Goal: Information Seeking & Learning: Learn about a topic

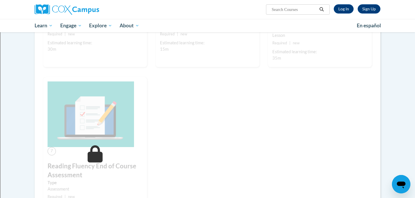
scroll to position [304, 0]
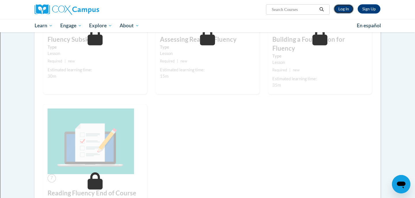
click at [344, 8] on link "Log In" at bounding box center [344, 8] width 20 height 9
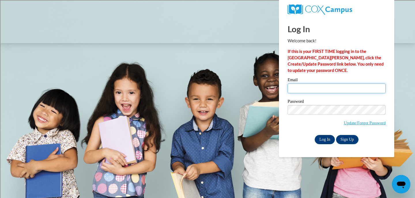
type input "kzachar@shorewood.k12.wi.us"
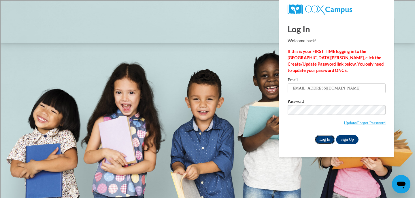
click at [328, 141] on input "Log In" at bounding box center [325, 139] width 20 height 9
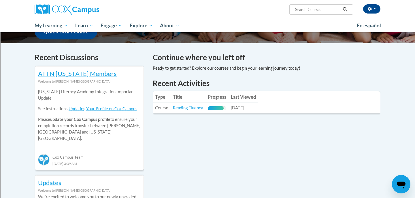
scroll to position [160, 0]
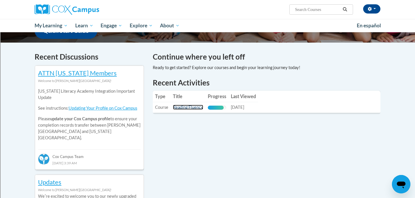
click at [177, 107] on link "Reading Fluency" at bounding box center [188, 107] width 30 height 5
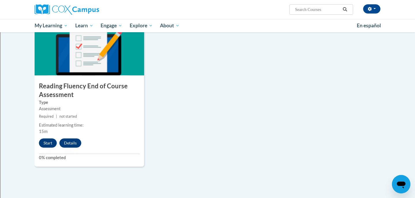
scroll to position [436, 0]
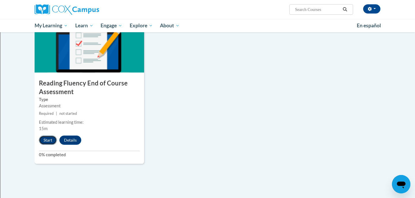
click at [40, 143] on button "Start" at bounding box center [48, 140] width 18 height 9
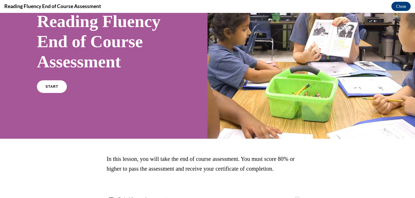
scroll to position [0, 0]
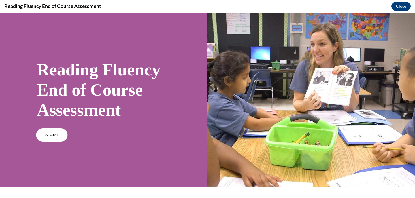
click at [53, 135] on span "START" at bounding box center [51, 135] width 13 height 4
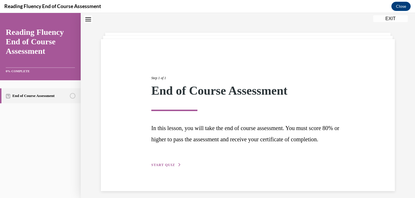
scroll to position [33, 0]
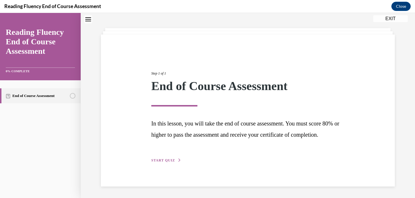
click at [158, 158] on button "START QUIZ" at bounding box center [166, 160] width 30 height 5
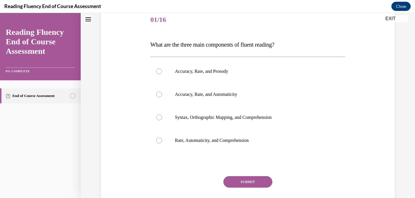
scroll to position [72, 0]
click at [158, 70] on div at bounding box center [159, 71] width 6 height 6
click at [158, 70] on input "Accuracy, Rate, and Prosody" at bounding box center [159, 71] width 6 height 6
radio input "true"
click at [234, 182] on button "SUBMIT" at bounding box center [247, 182] width 49 height 12
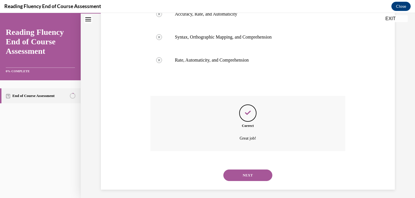
scroll to position [155, 0]
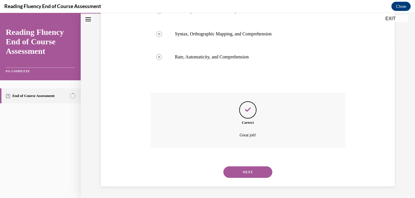
click at [236, 172] on button "NEXT" at bounding box center [247, 173] width 49 height 12
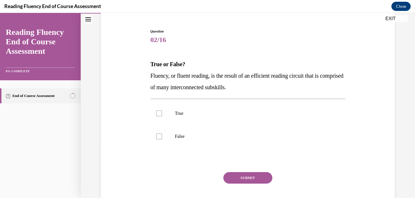
scroll to position [52, 0]
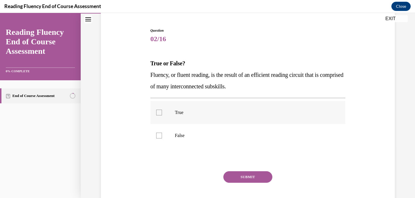
click at [155, 111] on label "True" at bounding box center [248, 112] width 195 height 23
click at [156, 111] on input "True" at bounding box center [159, 113] width 6 height 6
checkbox input "true"
click at [240, 178] on button "SUBMIT" at bounding box center [247, 178] width 49 height 12
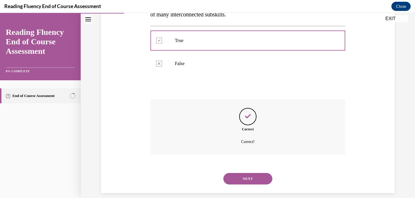
scroll to position [131, 0]
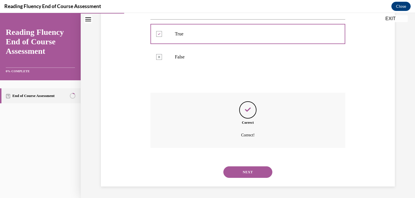
click at [233, 177] on button "NEXT" at bounding box center [247, 173] width 49 height 12
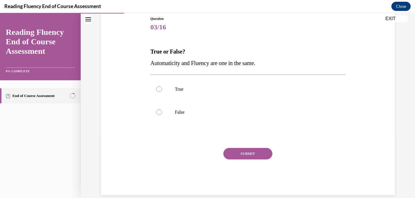
scroll to position [73, 0]
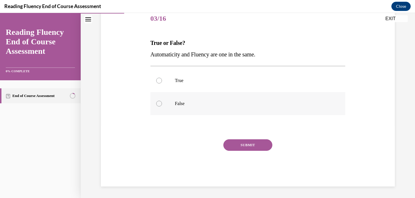
click at [158, 103] on div at bounding box center [159, 104] width 6 height 6
click at [158, 103] on input "False" at bounding box center [159, 104] width 6 height 6
radio input "true"
click at [234, 145] on button "SUBMIT" at bounding box center [247, 146] width 49 height 12
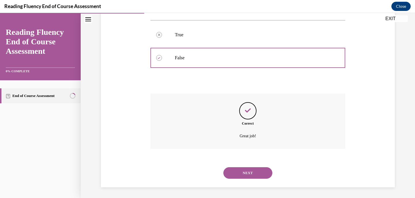
scroll to position [119, 0]
click at [234, 173] on button "NEXT" at bounding box center [247, 173] width 49 height 12
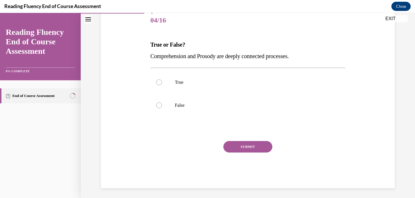
scroll to position [73, 0]
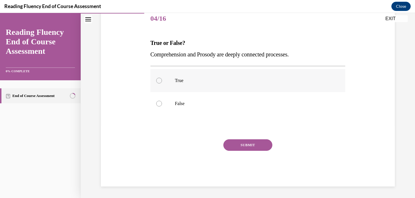
click at [159, 81] on div at bounding box center [159, 81] width 6 height 6
click at [159, 81] on input "True" at bounding box center [159, 81] width 6 height 6
radio input "true"
click at [258, 150] on button "SUBMIT" at bounding box center [247, 146] width 49 height 12
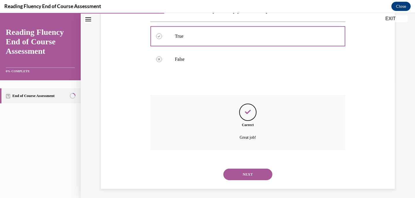
scroll to position [119, 0]
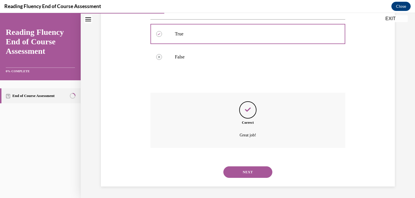
click at [228, 172] on button "NEXT" at bounding box center [247, 173] width 49 height 12
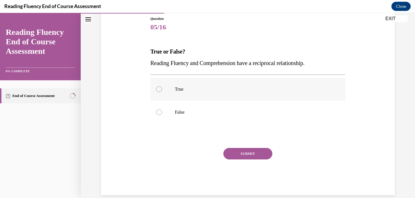
click at [160, 91] on div at bounding box center [159, 90] width 6 height 6
click at [160, 91] on input "True" at bounding box center [159, 90] width 6 height 6
radio input "true"
click at [240, 152] on button "SUBMIT" at bounding box center [247, 154] width 49 height 12
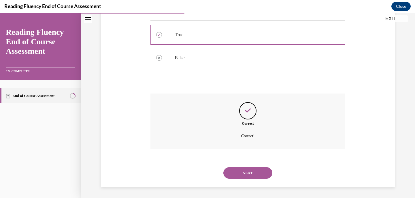
scroll to position [119, 0]
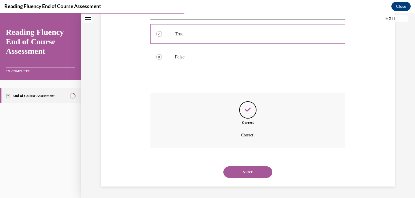
click at [237, 175] on button "NEXT" at bounding box center [247, 173] width 49 height 12
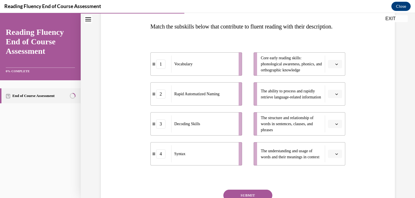
scroll to position [88, 0]
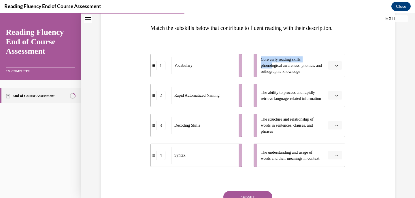
drag, startPoint x: 273, startPoint y: 75, endPoint x: 238, endPoint y: 114, distance: 52.5
click at [238, 114] on div "1 Vocabulary 2 Rapid Automatized Naming 3 Decoding Skills 4 Syntax Core early r…" at bounding box center [248, 104] width 195 height 125
click at [334, 69] on span "Please select an option" at bounding box center [333, 66] width 2 height 6
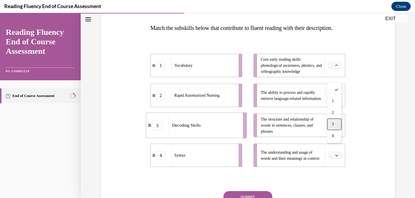
click at [336, 122] on div "3" at bounding box center [334, 125] width 14 height 12
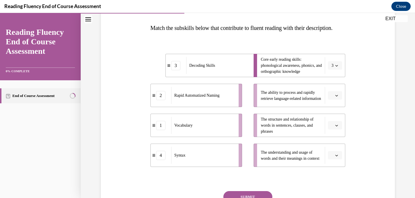
click at [340, 100] on button "button" at bounding box center [335, 95] width 14 height 9
click at [338, 139] on div "2" at bounding box center [334, 143] width 14 height 12
click at [336, 127] on icon "button" at bounding box center [336, 125] width 3 height 3
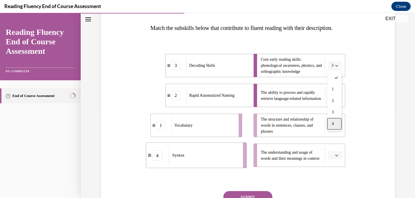
click at [331, 122] on div "4" at bounding box center [334, 124] width 14 height 12
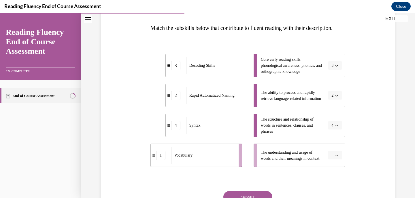
click at [335, 158] on span "button" at bounding box center [337, 156] width 4 height 4
click at [332, 120] on span "1" at bounding box center [333, 119] width 2 height 5
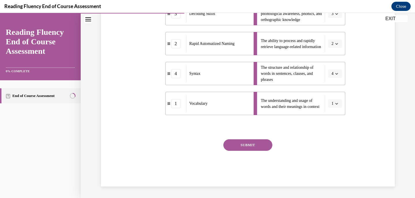
click at [260, 146] on button "SUBMIT" at bounding box center [247, 146] width 49 height 12
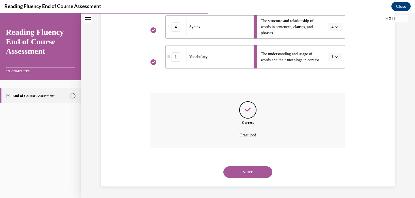
scroll to position [198, 0]
click at [254, 169] on button "NEXT" at bounding box center [247, 173] width 49 height 12
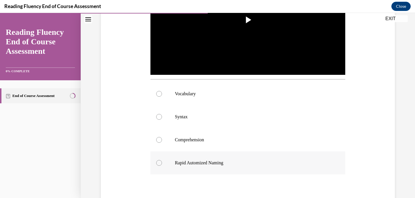
scroll to position [175, 0]
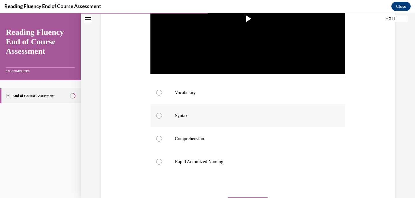
click at [159, 114] on div at bounding box center [159, 116] width 6 height 6
click at [159, 114] on input "Syntax" at bounding box center [159, 116] width 6 height 6
radio input "true"
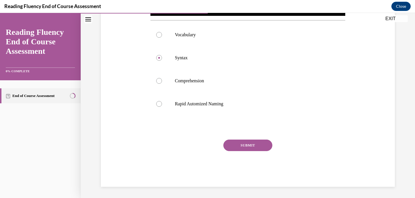
click at [238, 146] on button "SUBMIT" at bounding box center [247, 146] width 49 height 12
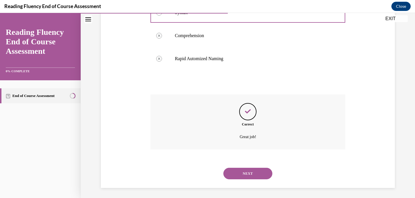
scroll to position [279, 0]
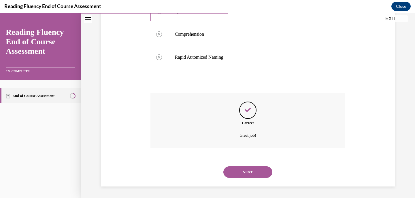
click at [241, 170] on button "NEXT" at bounding box center [247, 173] width 49 height 12
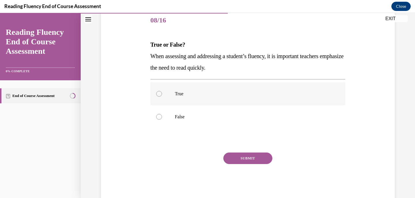
scroll to position [72, 0]
click at [162, 117] on label "False" at bounding box center [248, 116] width 195 height 23
click at [162, 117] on input "False" at bounding box center [159, 117] width 6 height 6
radio input "true"
click at [241, 158] on button "SUBMIT" at bounding box center [247, 158] width 49 height 12
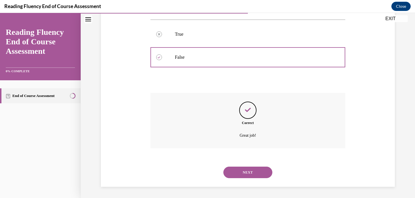
scroll to position [131, 0]
click at [241, 170] on button "NEXT" at bounding box center [247, 173] width 49 height 12
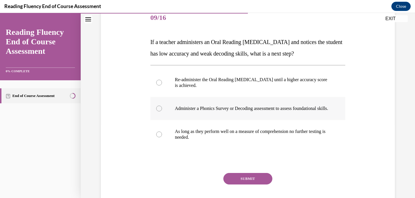
scroll to position [77, 0]
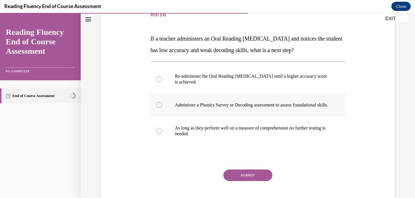
click at [155, 113] on label "Administer a Phonics Survey or Decoding assessment to assess foundational skill…" at bounding box center [248, 105] width 195 height 23
click at [156, 108] on input "Administer a Phonics Survey or Decoding assessment to assess foundational skill…" at bounding box center [159, 105] width 6 height 6
radio input "true"
click at [231, 180] on button "SUBMIT" at bounding box center [247, 176] width 49 height 12
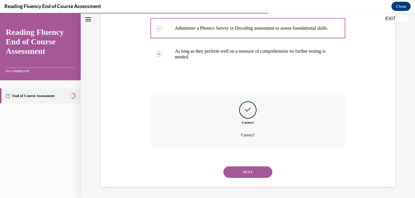
scroll to position [160, 0]
click at [233, 174] on button "NEXT" at bounding box center [247, 173] width 49 height 12
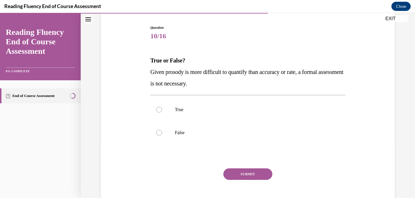
scroll to position [56, 0]
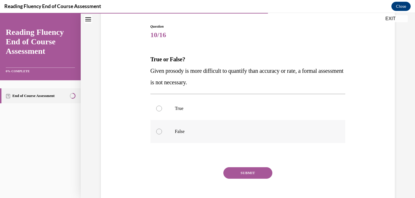
click at [160, 134] on div at bounding box center [159, 132] width 6 height 6
click at [160, 134] on input "False" at bounding box center [159, 132] width 6 height 6
radio input "true"
click at [236, 176] on button "SUBMIT" at bounding box center [247, 174] width 49 height 12
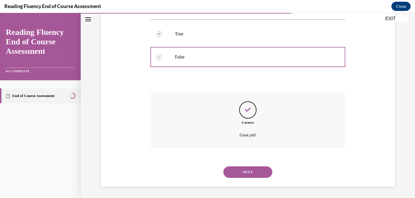
click at [236, 172] on button "NEXT" at bounding box center [247, 173] width 49 height 12
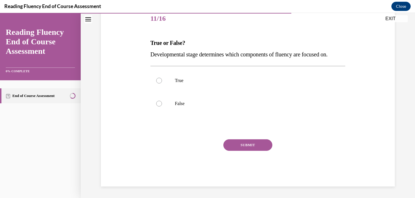
scroll to position [64, 0]
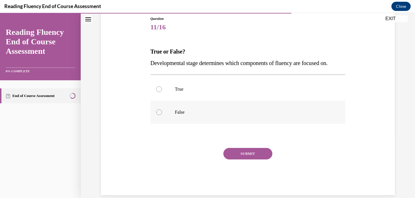
click at [160, 112] on div at bounding box center [159, 113] width 6 height 6
click at [160, 112] on input "False" at bounding box center [159, 113] width 6 height 6
radio input "true"
click at [243, 155] on button "SUBMIT" at bounding box center [247, 154] width 49 height 12
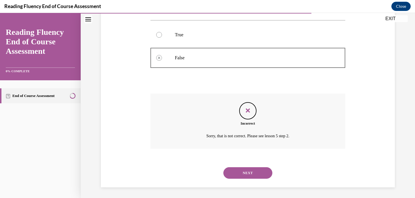
scroll to position [119, 0]
click at [242, 172] on button "NEXT" at bounding box center [247, 173] width 49 height 12
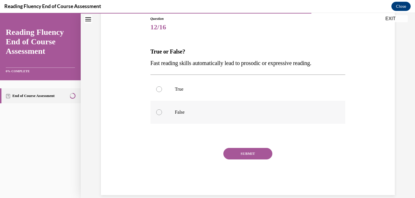
click at [158, 110] on div at bounding box center [159, 113] width 6 height 6
click at [158, 110] on input "False" at bounding box center [159, 113] width 6 height 6
radio input "true"
click at [247, 153] on button "SUBMIT" at bounding box center [247, 154] width 49 height 12
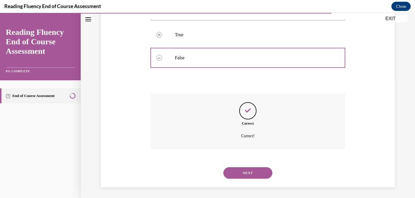
scroll to position [119, 0]
click at [242, 169] on button "NEXT" at bounding box center [247, 173] width 49 height 12
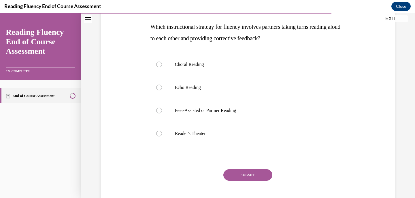
scroll to position [88, 0]
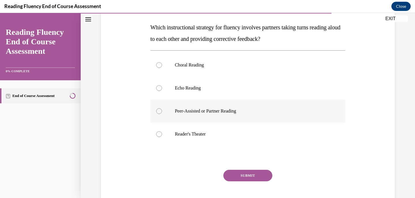
click at [161, 111] on div at bounding box center [159, 111] width 6 height 6
click at [161, 111] on input "Peer-Assisted or Partner Reading" at bounding box center [159, 111] width 6 height 6
radio input "true"
click at [244, 179] on button "SUBMIT" at bounding box center [247, 176] width 49 height 12
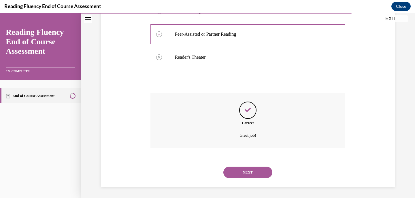
scroll to position [166, 0]
click at [242, 174] on button "NEXT" at bounding box center [247, 173] width 49 height 12
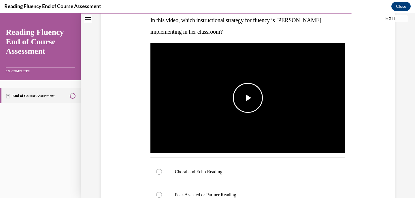
scroll to position [100, 0]
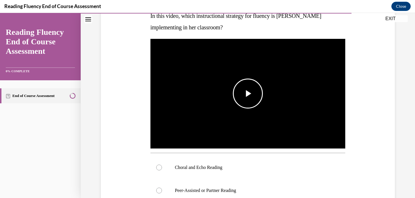
click at [248, 94] on span "Video player" at bounding box center [248, 94] width 0 height 0
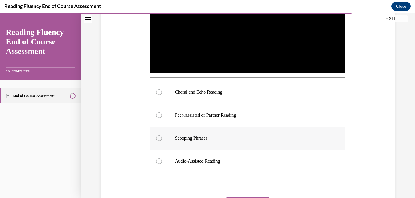
scroll to position [176, 0]
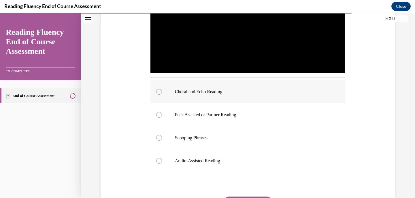
click at [158, 92] on div at bounding box center [159, 92] width 6 height 6
click at [158, 92] on input "Choral and Echo Reading" at bounding box center [159, 92] width 6 height 6
radio input "true"
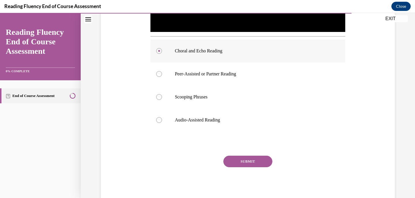
scroll to position [233, 0]
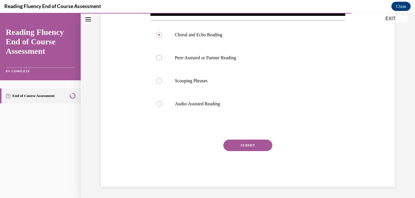
click at [230, 144] on button "SUBMIT" at bounding box center [247, 146] width 49 height 12
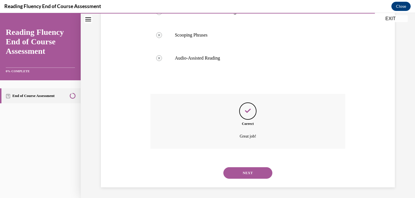
scroll to position [279, 0]
click at [236, 174] on button "NEXT" at bounding box center [247, 173] width 49 height 12
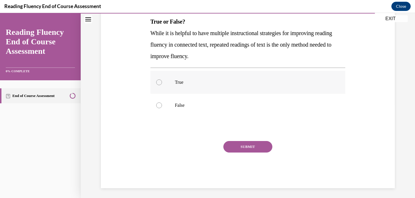
scroll to position [96, 0]
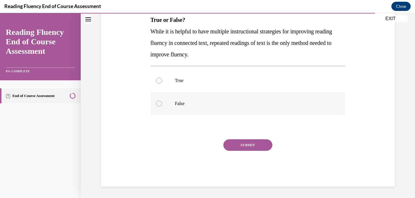
click at [156, 102] on label "False" at bounding box center [248, 103] width 195 height 23
click at [156, 102] on input "False" at bounding box center [159, 104] width 6 height 6
radio input "true"
click at [233, 145] on button "SUBMIT" at bounding box center [247, 146] width 49 height 12
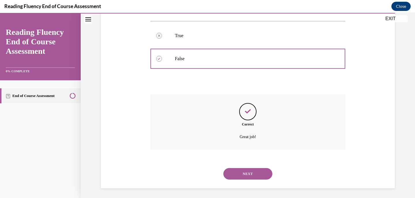
scroll to position [142, 0]
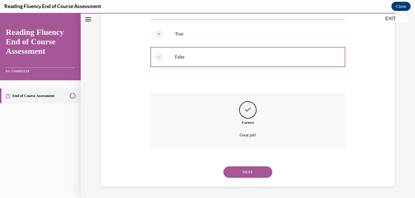
click at [248, 174] on button "NEXT" at bounding box center [247, 173] width 49 height 12
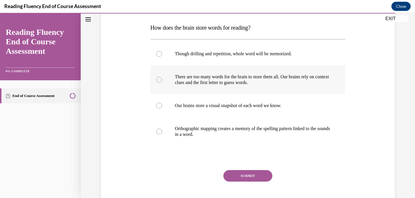
scroll to position [91, 0]
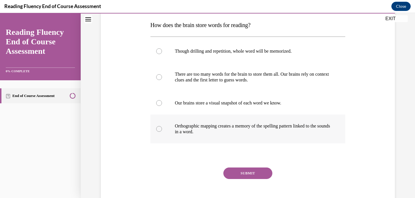
click at [159, 129] on div at bounding box center [159, 129] width 6 height 6
click at [159, 129] on input "Orthographic mapping creates a memory of the spelling pattern linked to the sou…" at bounding box center [159, 129] width 6 height 6
radio input "true"
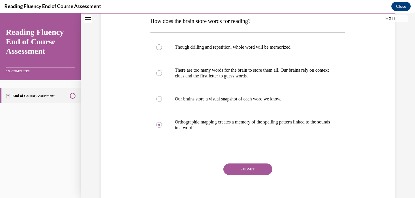
scroll to position [97, 0]
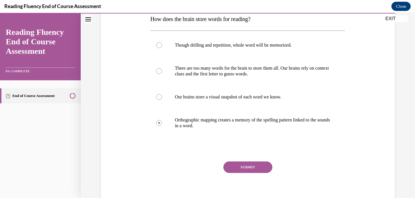
click at [233, 169] on button "SUBMIT" at bounding box center [247, 168] width 49 height 12
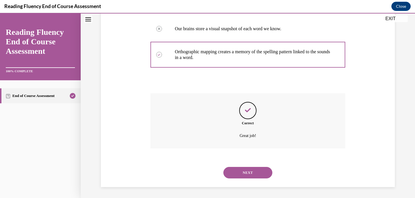
scroll to position [166, 0]
click at [249, 175] on button "NEXT" at bounding box center [247, 173] width 49 height 12
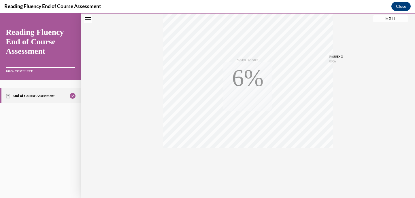
scroll to position [110, 0]
click at [388, 19] on button "EXIT" at bounding box center [390, 18] width 35 height 7
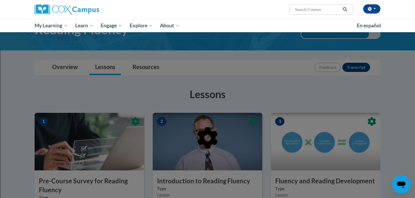
scroll to position [39, 0]
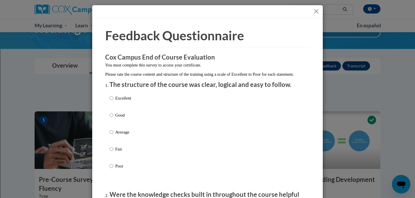
click at [316, 11] on button "Close" at bounding box center [316, 11] width 7 height 7
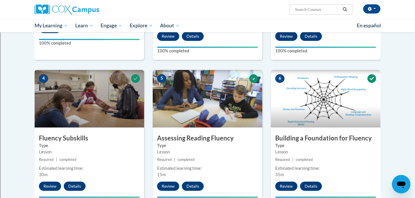
scroll to position [0, 0]
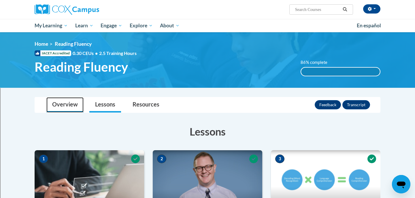
click at [65, 105] on link "Overview" at bounding box center [64, 104] width 37 height 15
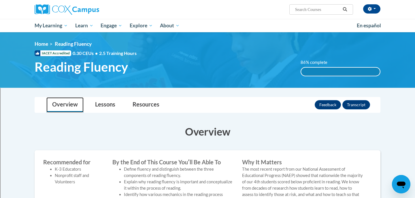
click at [65, 105] on link "Overview" at bounding box center [64, 104] width 37 height 15
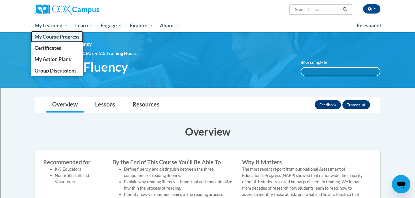
click at [56, 36] on span "My Course Progress" at bounding box center [57, 37] width 45 height 6
